Goal: Navigation & Orientation: Find specific page/section

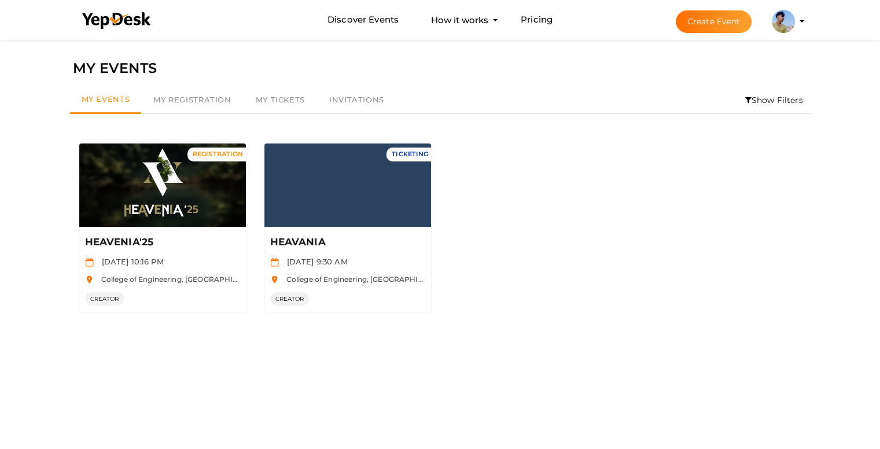
scroll to position [4370, 0]
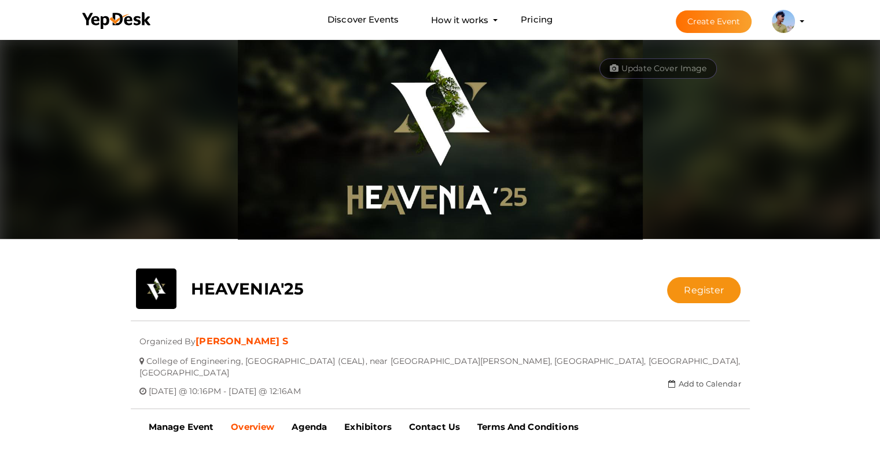
scroll to position [4406, 0]
